Goal: Task Accomplishment & Management: Use online tool/utility

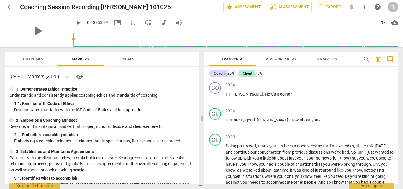
click at [392, 7] on div "DI" at bounding box center [392, 7] width 11 height 11
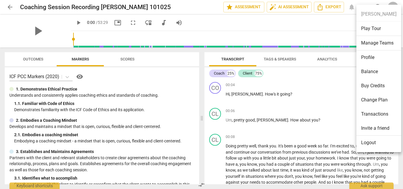
click at [372, 58] on li "Profile" at bounding box center [378, 57] width 45 height 14
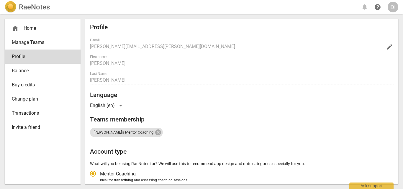
scroll to position [81, 0]
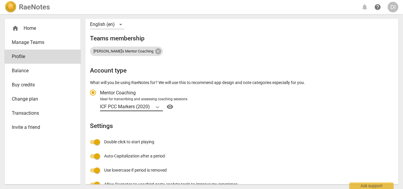
click at [155, 109] on icon "Account type" at bounding box center [157, 107] width 6 height 6
click at [0, 0] on input "Ideal for transcribing and assessing coaching sessions ICF PCC Markers (2020) v…" at bounding box center [0, 0] width 0 height 0
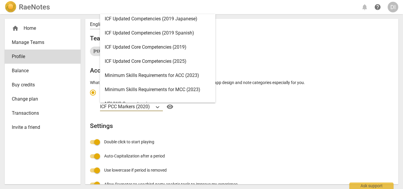
scroll to position [92, 0]
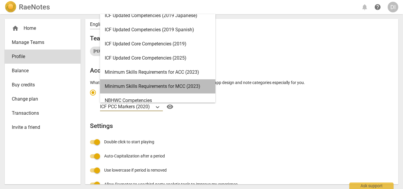
click at [196, 87] on div "Minimum Skills Requirements for MCC (2023)" at bounding box center [157, 86] width 115 height 14
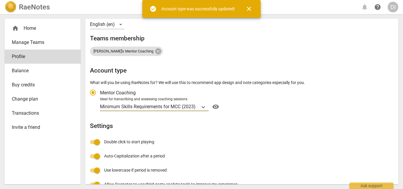
radio input "false"
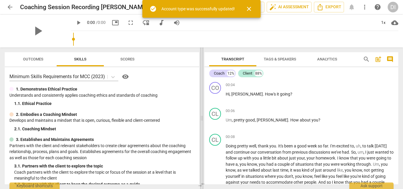
drag, startPoint x: 200, startPoint y: 118, endPoint x: 128, endPoint y: 120, distance: 72.9
click at [200, 120] on span at bounding box center [202, 117] width 4 height 141
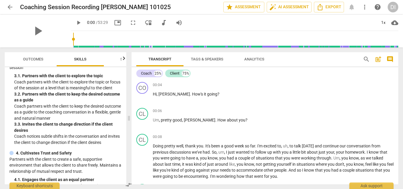
scroll to position [101, 0]
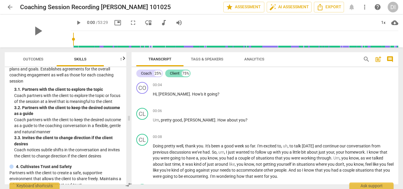
click at [176, 76] on div "Client" at bounding box center [174, 73] width 9 height 6
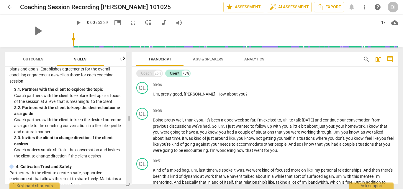
click at [149, 75] on div "Coach" at bounding box center [146, 73] width 11 height 6
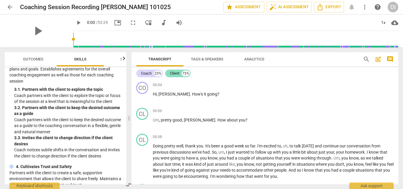
click at [176, 74] on div "Client" at bounding box center [174, 73] width 9 height 6
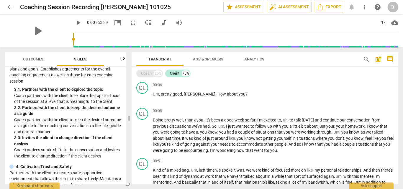
click at [150, 76] on div "Coach" at bounding box center [146, 73] width 11 height 6
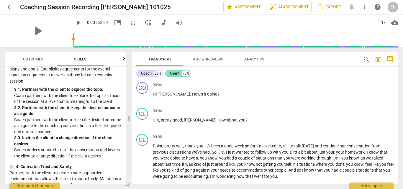
click at [174, 75] on div "Client" at bounding box center [174, 73] width 9 height 6
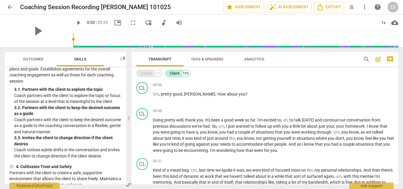
click at [147, 73] on div "Coach" at bounding box center [146, 73] width 11 height 6
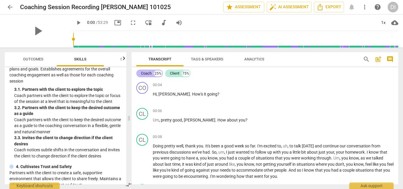
click at [147, 73] on div "Coach" at bounding box center [146, 73] width 11 height 6
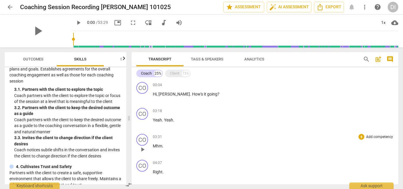
click at [308, 133] on div "CO play_arrow pause 03:31 + Add competency keyboard_arrow_right Mhm ." at bounding box center [264, 144] width 266 height 26
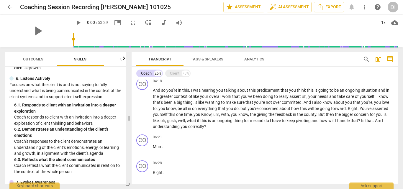
scroll to position [450, 0]
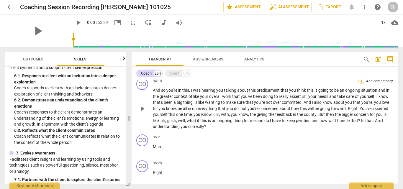
click at [361, 82] on div "+" at bounding box center [361, 81] width 6 height 6
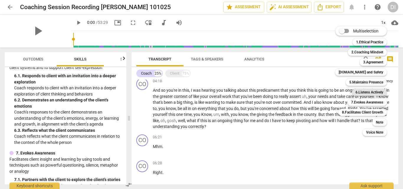
click at [362, 92] on b "6.Listens Actively" at bounding box center [369, 92] width 28 height 7
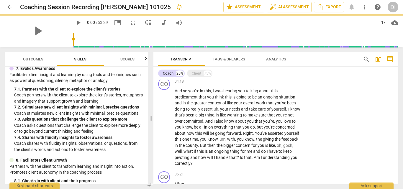
scroll to position [377, 0]
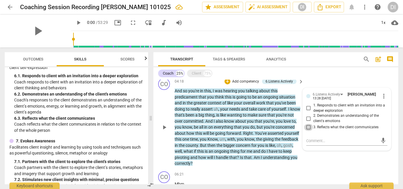
click at [307, 128] on input "3. Reflects what the client communicates" at bounding box center [308, 127] width 9 height 7
checkbox input "true"
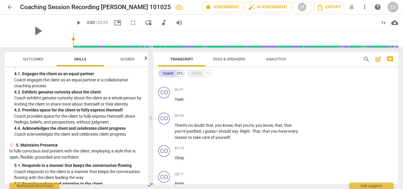
scroll to position [180, 0]
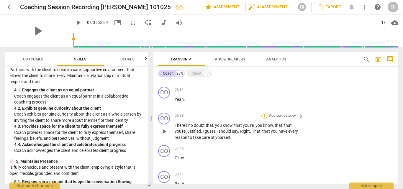
click at [264, 116] on div "+" at bounding box center [264, 116] width 6 height 6
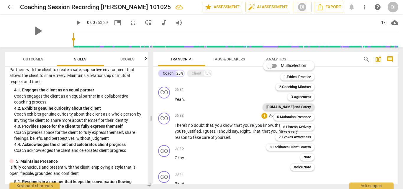
click at [294, 108] on b "[DOMAIN_NAME] and Safety" at bounding box center [288, 106] width 45 height 7
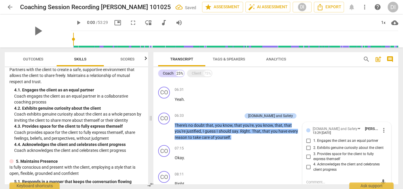
scroll to position [270, 0]
click at [307, 166] on input "4. Acknowledges the client and celebrates client progress" at bounding box center [308, 166] width 9 height 7
checkbox input "true"
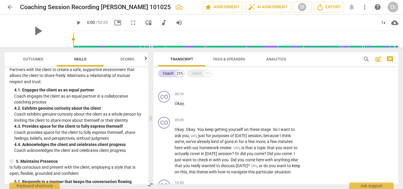
scroll to position [424, 0]
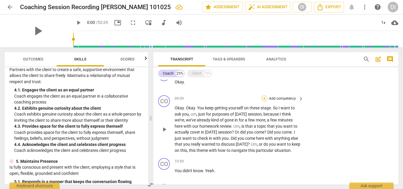
click at [263, 100] on div "+" at bounding box center [264, 99] width 6 height 6
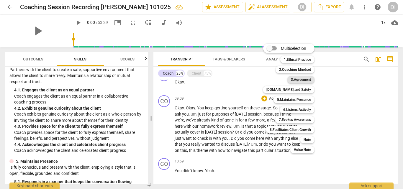
click at [297, 78] on b "3.Agreement" at bounding box center [301, 79] width 20 height 7
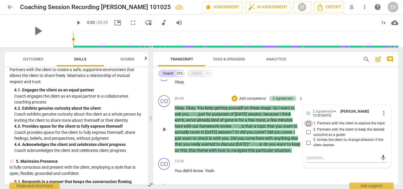
click at [307, 125] on input "1. Partners with the client to explore the topic" at bounding box center [308, 123] width 9 height 7
checkbox input "true"
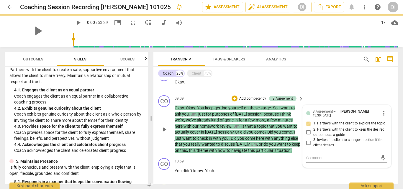
click at [306, 146] on input "3. Invites the client to change direction if the client desires" at bounding box center [308, 142] width 9 height 7
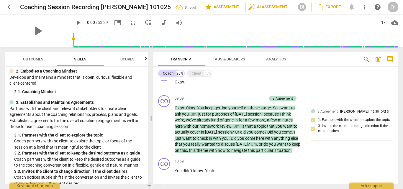
scroll to position [94, 0]
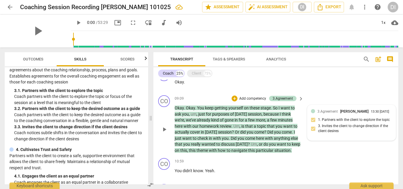
click at [361, 130] on div "3.Agreement [PERSON_NAME] 13:30 [DATE] 1. Partners with the client to explore t…" at bounding box center [351, 122] width 81 height 28
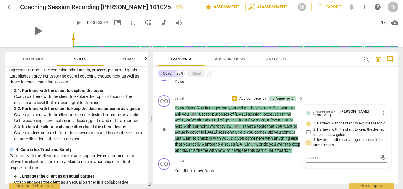
click at [307, 146] on input "3. Invites the client to change direction if the client desires" at bounding box center [308, 142] width 9 height 7
checkbox input "false"
click at [317, 161] on textarea at bounding box center [342, 158] width 72 height 6
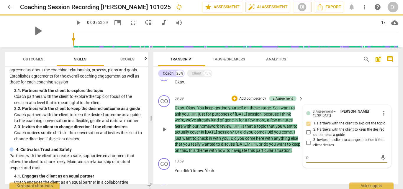
type textarea "Re"
type textarea "Rec"
type textarea "Recommend"
type textarea "Recommend streamlining this as well as a few r"
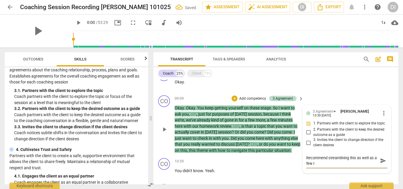
type textarea "Recommend streamlining this as well as a few re"
type textarea "Recommend streamlining this as well as a few rec"
type textarea "Recommend streamlining this as well as a few reco"
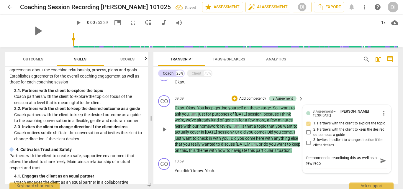
type textarea "Recommend streamlining this as well as a few recor"
type textarea "Recommend streamlining this as well as a few recordi"
type textarea "Recommend streamlining this as well as a few recordin"
type textarea "Recommend streamlining this as well as a few recording"
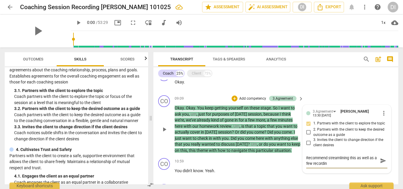
type textarea "Recommend streamlining this as well as a few recording"
type textarea "Recommend streamlining this as well as a few recordings"
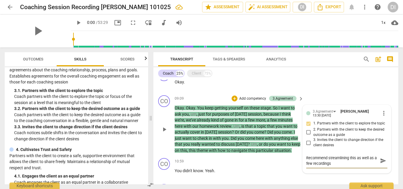
type textarea "Recommend streamlining this as well as a few recordings w"
type textarea "Recommend streamlining this as well as a few recordings wi"
type textarea "Recommend streamlining this as well as a few recordings wit"
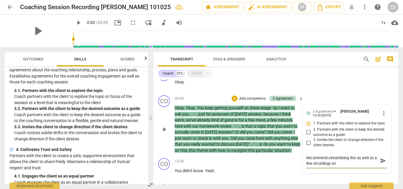
type textarea "Recommend streamlining this as well as a few recordings wit"
type textarea "Recommend streamlining this as well as a few recordings with"
type textarea "Recommend streamlining this as well as a few recordings witho"
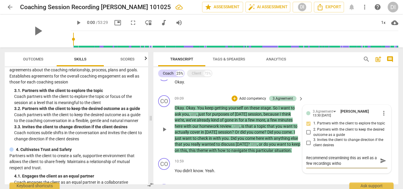
type textarea "Recommend streamlining this as well as a few recordings withou"
type textarea "Recommend streamlining this as well as a few recordings without"
type textarea "Recommend streamlining this as well as a few recordings without t"
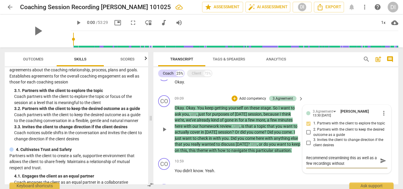
type textarea "Recommend streamlining this as well as a few recordings without t"
type textarea "Recommend streamlining this as well as a few recordings without th"
type textarea "Recommend streamlining this as well as a few recordings without the"
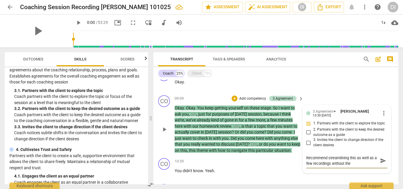
type textarea "Recommend streamlining this as well as a few recordings without the h"
type textarea "Recommend streamlining this as well as a few recordings without the ho"
type textarea "Recommend streamlining this as well as a few recordings without the hom"
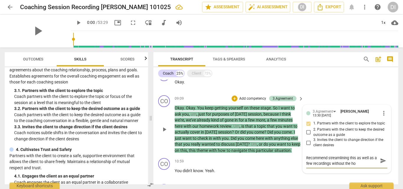
type textarea "Recommend streamlining this as well as a few recordings without the hom"
type textarea "Recommend streamlining this as well as a few recordings without the home"
type textarea "Recommend streamlining this as well as a few recordings without the homew"
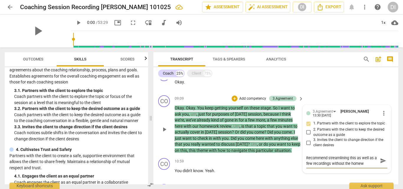
type textarea "Recommend streamlining this as well as a few recordings without the homewo"
type textarea "Recommend streamlining this as well as a few recordings without the homewor"
type textarea "Recommend streamlining this as well as a few recordings without the homework"
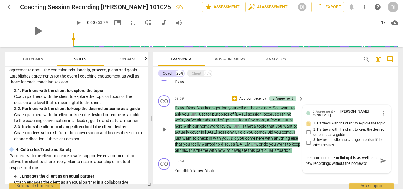
type textarea "Recommend streamlining this as well as a few recordings without the homework"
type textarea "Recommend streamlining this as well as a few recordings without the homework c"
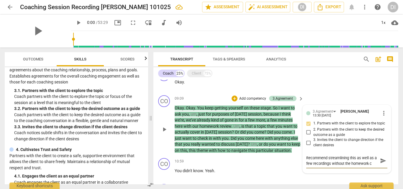
type textarea "Recommend streamlining this as well as a few recordings without the homework ch"
type textarea "Recommend streamlining this as well as a few recordings without the homework che"
type textarea "Recommend streamlining this as well as a few recordings without the homework ch…"
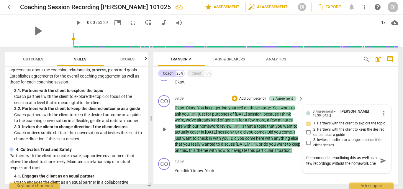
type textarea "Recommend streamlining this as well as a few recordings without the homework ch…"
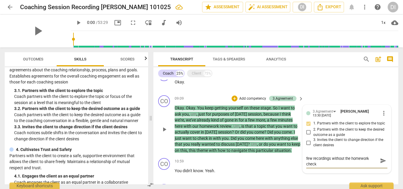
type textarea "Recommend streamlining this as well as a few recordings without the homework ch…"
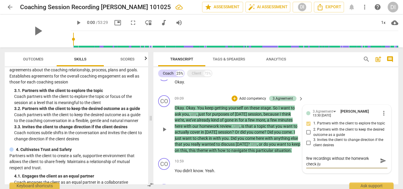
type textarea "Recommend streamlining this as well as a few recordings without the homework ch…"
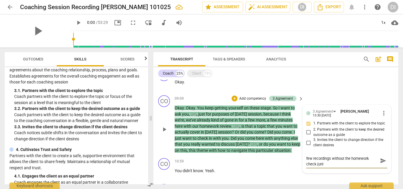
type textarea "Recommend streamlining this as well as a few recordings without the homework ch…"
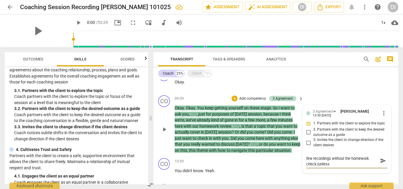
type textarea "Recommend streamlining this as well as a few recordings without the homework ch…"
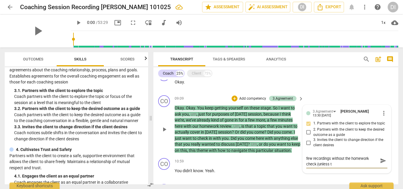
type textarea "Recommend streamlining this as well as a few recordings without the homework ch…"
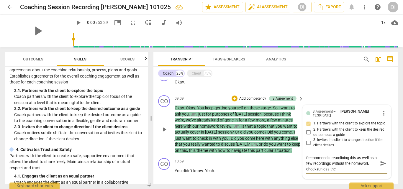
type textarea "Recommend streamlining this as well as a few recordings without the homework ch…"
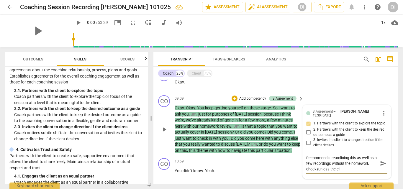
type textarea "Recommend streamlining this as well as a few recordings without the homework ch…"
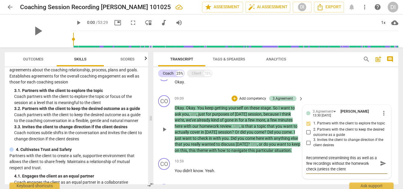
type textarea "Recommend streamlining this as well as a few recordings without the homework ch…"
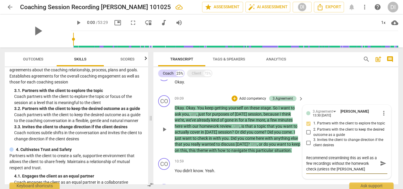
type textarea "Recommend streamlining this as well as a few recordings without the homework ch…"
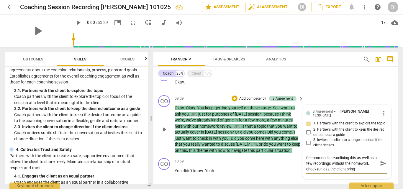
type textarea "Recommend streamlining this as well as a few recordings without the homework ch…"
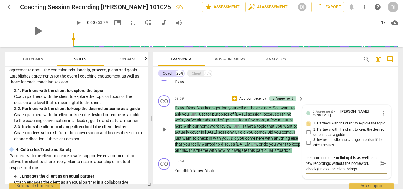
type textarea "Recommend streamlining this as well as a few recordings without the homework ch…"
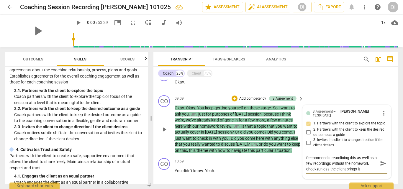
type textarea "Recommend streamlining this as well as a few recordings without the homework ch…"
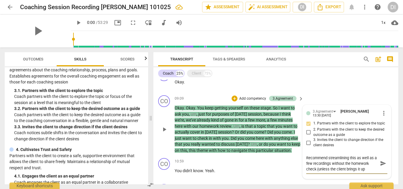
type textarea "Recommend streamlining this as well as a few recordings without the homework ch…"
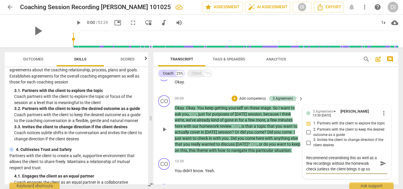
type textarea "Recommend streamlining this as well as a few recordings without the homework ch…"
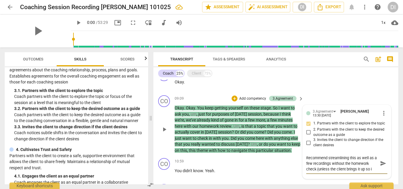
type textarea "Recommend streamlining this as well as a few recordings without the homework ch…"
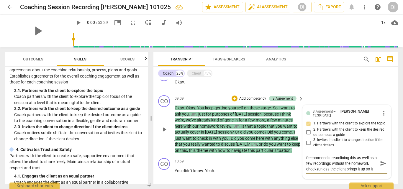
type textarea "Recommend streamlining this as well as a few recordings without the homework ch…"
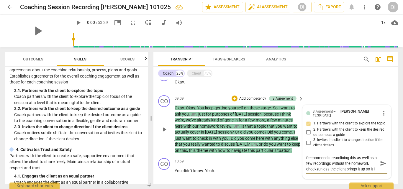
type textarea "Recommend streamlining this as well as a few recordings without the homework ch…"
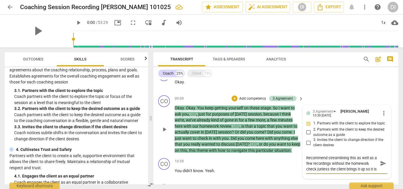
type textarea "Recommend streamlining this as well as a few recordings without the homework ch…"
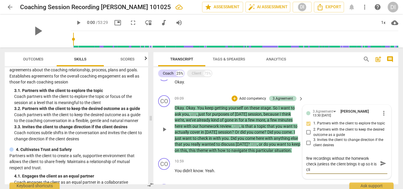
type textarea "Recommend streamlining this as well as a few recordings without the homework ch…"
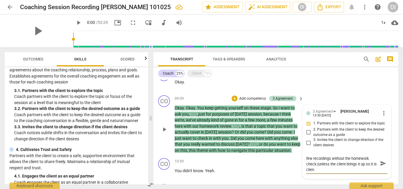
type textarea "Recommend streamlining this as well as a few recordings without the homework ch…"
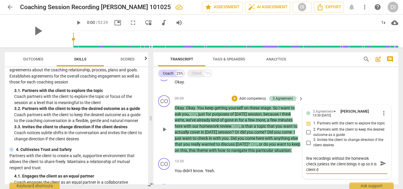
type textarea "Recommend streamlining this as well as a few recordings without the homework ch…"
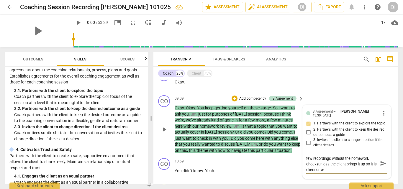
type textarea "Recommend streamlining this as well as a few recordings without the homework ch…"
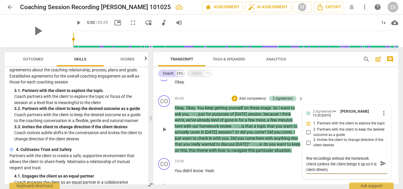
click at [381, 166] on span "send" at bounding box center [383, 163] width 6 height 6
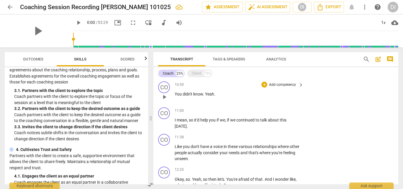
scroll to position [501, 0]
click at [262, 110] on div "+" at bounding box center [264, 110] width 6 height 6
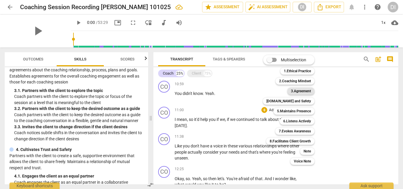
click at [302, 91] on b "3.Agreement" at bounding box center [301, 91] width 20 height 7
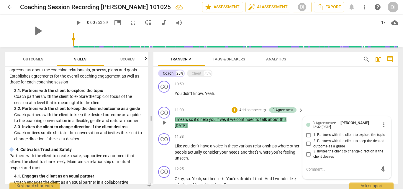
click at [307, 136] on input "1. Partners with the client to explore the topic" at bounding box center [308, 134] width 9 height 7
checkbox input "true"
click at [195, 73] on div "Client" at bounding box center [196, 73] width 9 height 6
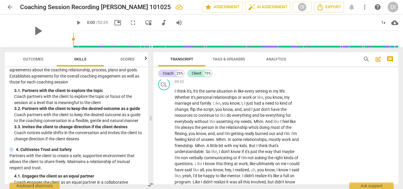
scroll to position [1481, 0]
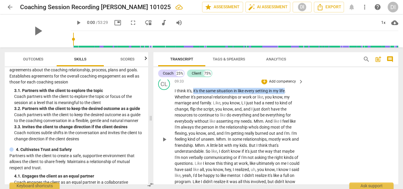
drag, startPoint x: 287, startPoint y: 96, endPoint x: 193, endPoint y: 92, distance: 93.2
click at [193, 92] on div "09:33 + Add competency keyboard_arrow_right I think it's , it's the same situat…" at bounding box center [239, 134] width 129 height 113
click at [293, 91] on div "+" at bounding box center [292, 89] width 6 height 6
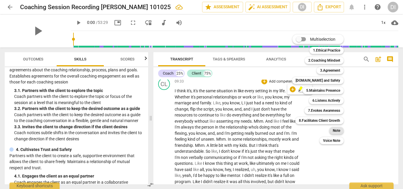
click at [337, 130] on b "Note" at bounding box center [336, 130] width 7 height 7
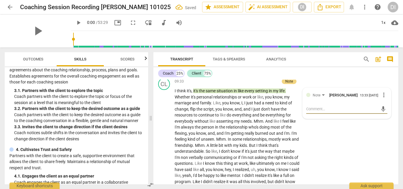
scroll to position [1490, 0]
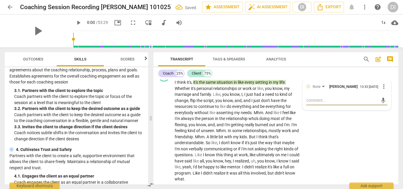
type textarea "V"
type textarea "Ve"
type textarea "Ver"
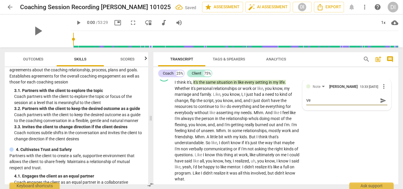
type textarea "Ver"
type textarea "Very"
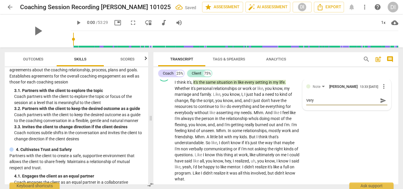
type textarea "Very w"
type textarea "Very wh"
type textarea "Very who"
type textarea "Very whol"
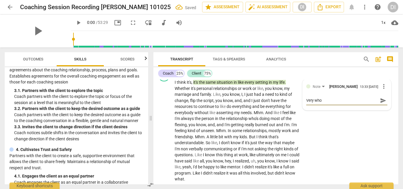
type textarea "Very whol"
type textarea "Very whole"
click at [381, 104] on span "send" at bounding box center [383, 100] width 6 height 6
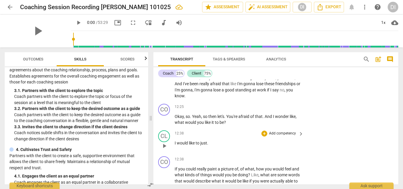
scroll to position [1828, 0]
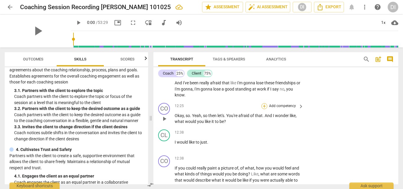
click at [262, 109] on div "+" at bounding box center [264, 106] width 6 height 6
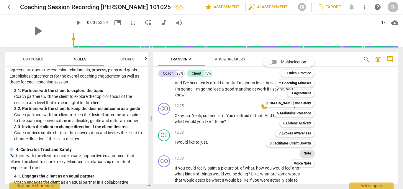
click at [309, 153] on b "Note" at bounding box center [306, 153] width 7 height 7
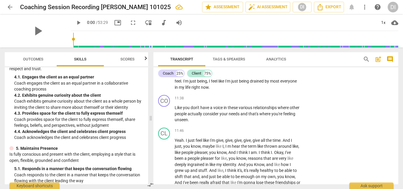
scroll to position [170, 0]
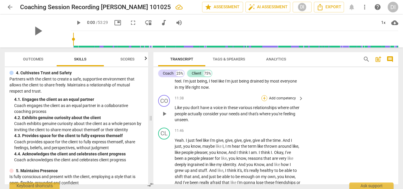
click at [264, 101] on div "+" at bounding box center [264, 98] width 6 height 6
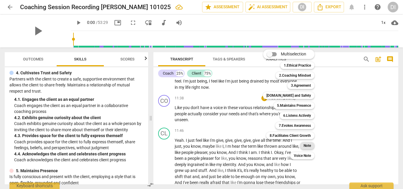
click at [310, 144] on b "Note" at bounding box center [306, 145] width 7 height 7
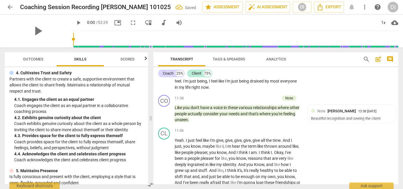
scroll to position [1863, 0]
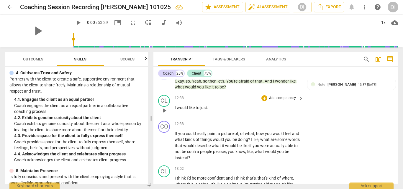
click at [165, 114] on span "play_arrow" at bounding box center [164, 110] width 7 height 7
click at [165, 114] on span "pause" at bounding box center [164, 110] width 7 height 7
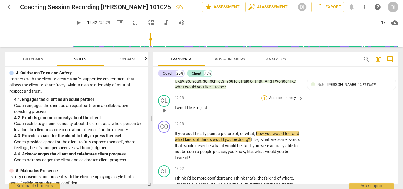
click at [263, 101] on div "+" at bounding box center [264, 98] width 6 height 6
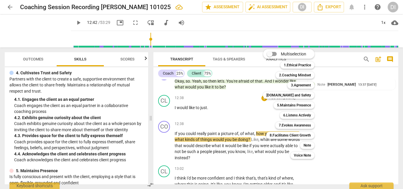
drag, startPoint x: 146, startPoint y: 105, endPoint x: 147, endPoint y: 121, distance: 15.9
click at [147, 121] on div at bounding box center [201, 94] width 403 height 189
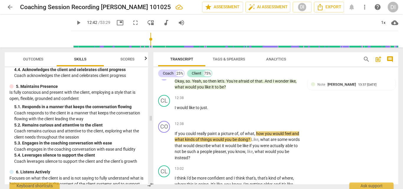
scroll to position [315, 0]
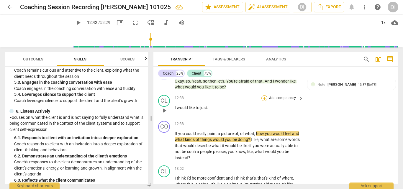
click at [265, 101] on div "+" at bounding box center [264, 98] width 6 height 6
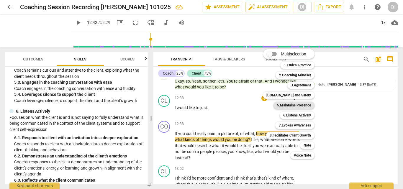
click at [288, 103] on b "5.Maintains Presence" at bounding box center [294, 105] width 34 height 7
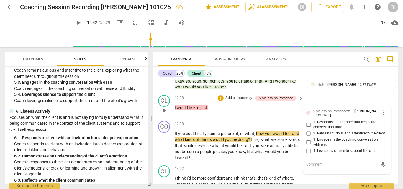
click at [309, 154] on input "4. Leverages silence to support the client" at bounding box center [308, 150] width 9 height 7
click at [307, 154] on input "4. Leverages silence to support the client" at bounding box center [308, 150] width 9 height 7
click at [309, 167] on textarea at bounding box center [342, 165] width 72 height 6
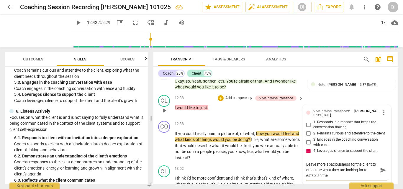
scroll to position [0, 0]
click at [339, 93] on div "CO play_arrow pause 12:25 + Add competency Note keyboard_arrow_right Okay , so …" at bounding box center [275, 79] width 245 height 27
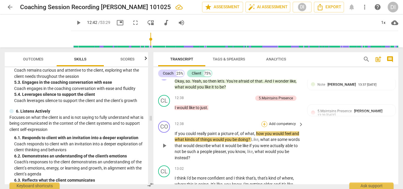
click at [263, 127] on div "+" at bounding box center [264, 124] width 6 height 6
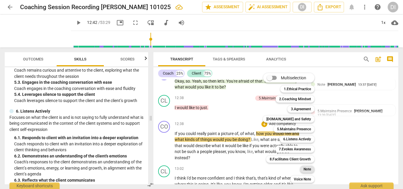
click at [309, 169] on b "Note" at bounding box center [306, 169] width 7 height 7
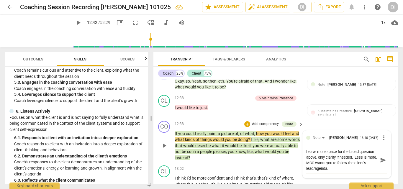
click at [380, 163] on span "send" at bounding box center [383, 160] width 6 height 6
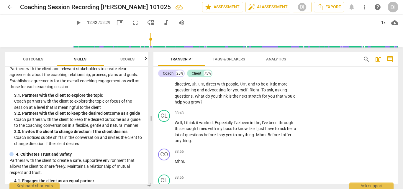
scroll to position [4652, 0]
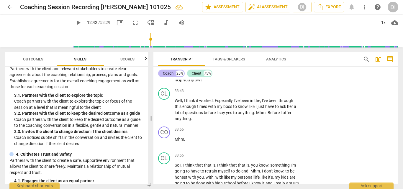
click at [166, 76] on div "Coach" at bounding box center [168, 73] width 11 height 6
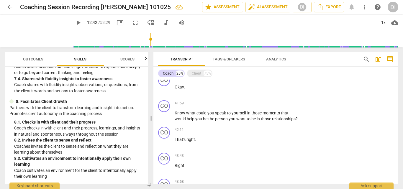
scroll to position [2189, 0]
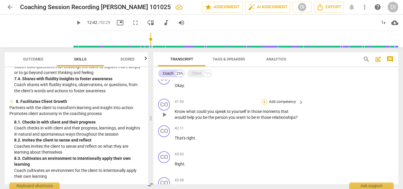
click at [262, 105] on div "+" at bounding box center [264, 102] width 6 height 6
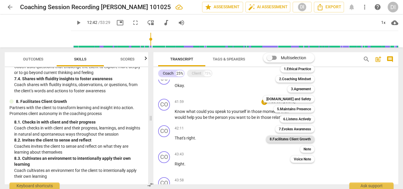
click at [289, 140] on b "8.Facilitates Client Growth" at bounding box center [289, 139] width 41 height 7
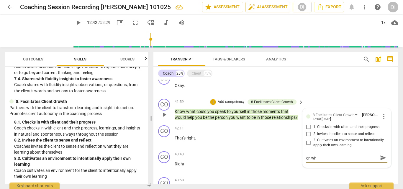
scroll to position [0, 0]
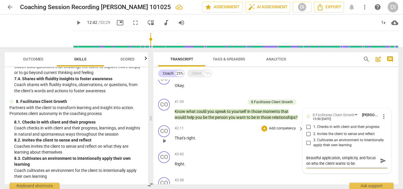
click at [274, 141] on p "That's right ." at bounding box center [238, 138] width 126 height 6
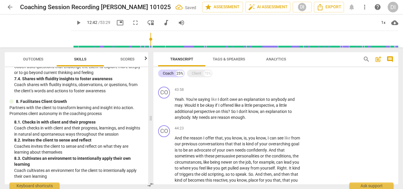
scroll to position [2280, 0]
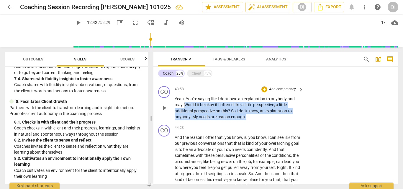
drag, startPoint x: 251, startPoint y: 123, endPoint x: 185, endPoint y: 112, distance: 67.8
click at [185, 112] on p "Yeah . You're saying like I don't owe an explanation to anybody and may . Would…" at bounding box center [238, 108] width 126 height 24
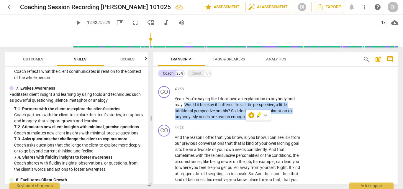
scroll to position [425, 0]
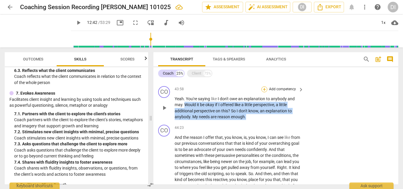
click at [265, 92] on div "+" at bounding box center [264, 89] width 6 height 6
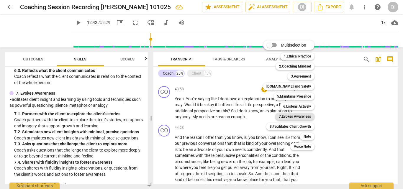
click at [297, 116] on b "7.Evokes Awareness" at bounding box center [295, 116] width 32 height 7
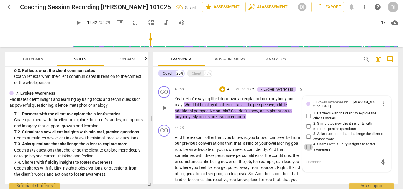
click at [307, 151] on input "4. Shares with fluidity insights to foster awareness" at bounding box center [308, 147] width 9 height 7
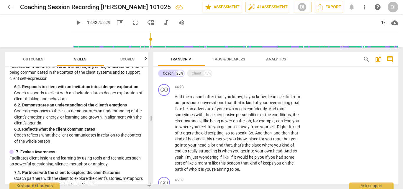
scroll to position [368, 0]
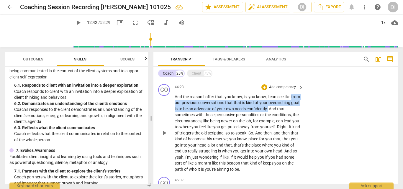
drag, startPoint x: 195, startPoint y: 120, endPoint x: 175, endPoint y: 109, distance: 22.9
click at [175, 109] on p "And the reason I offer that , you know , is , you know , I can see like from ou…" at bounding box center [238, 133] width 126 height 79
click at [262, 90] on div "+" at bounding box center [264, 87] width 6 height 6
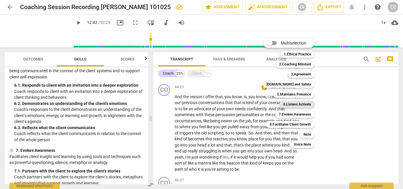
click at [300, 104] on b "6.Listens Actively" at bounding box center [297, 104] width 28 height 7
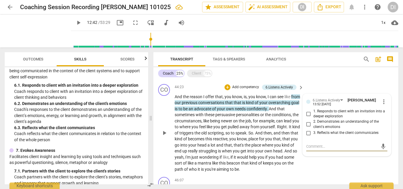
click at [307, 136] on input "3. Reflects what the client communicates" at bounding box center [308, 132] width 9 height 7
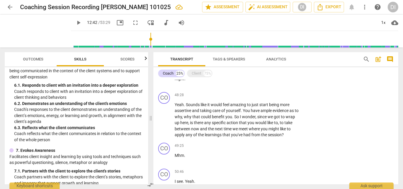
scroll to position [2596, 0]
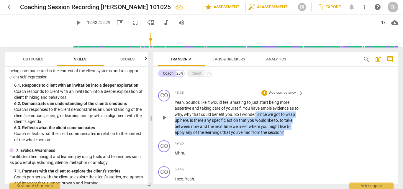
drag, startPoint x: 260, startPoint y: 126, endPoint x: 294, endPoint y: 145, distance: 38.9
click at [294, 136] on p "Yeah . Sounds like it would feel amazing to just start being more assertive and…" at bounding box center [238, 117] width 126 height 36
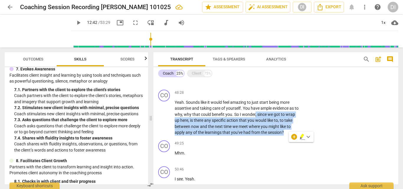
scroll to position [514, 0]
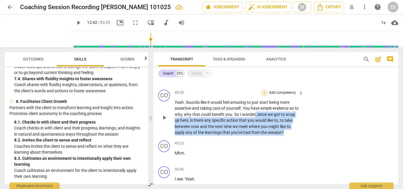
click at [262, 96] on div "+" at bounding box center [264, 93] width 6 height 6
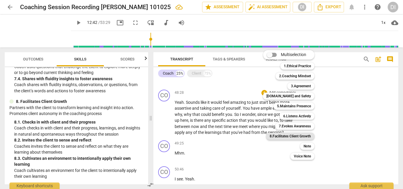
click at [301, 139] on b "8.Facilitates Client Growth" at bounding box center [289, 136] width 41 height 7
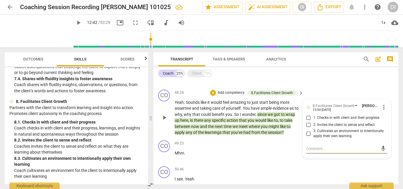
click at [307, 121] on input "1. Checks in with client and their progress" at bounding box center [308, 117] width 9 height 7
click at [307, 129] on input "2. Invites the client to sense and reflect" at bounding box center [308, 124] width 9 height 7
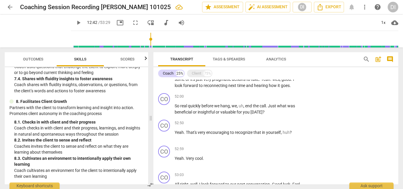
scroll to position [2753, 0]
click at [264, 99] on div "+" at bounding box center [264, 96] width 6 height 6
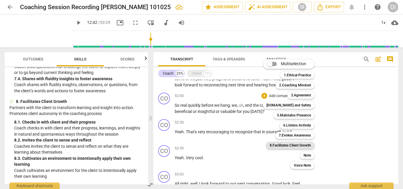
click at [287, 146] on b "8.Facilitates Client Growth" at bounding box center [289, 145] width 41 height 7
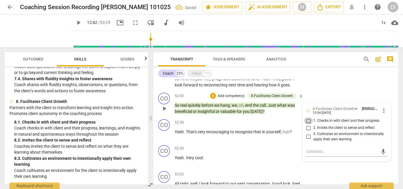
click at [307, 124] on input "1. Checks in with client and their progress" at bounding box center [308, 120] width 9 height 7
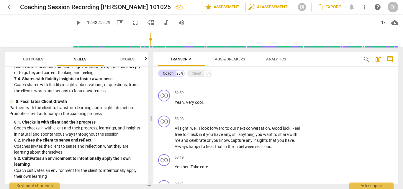
scroll to position [2809, 0]
